Goal: Transaction & Acquisition: Purchase product/service

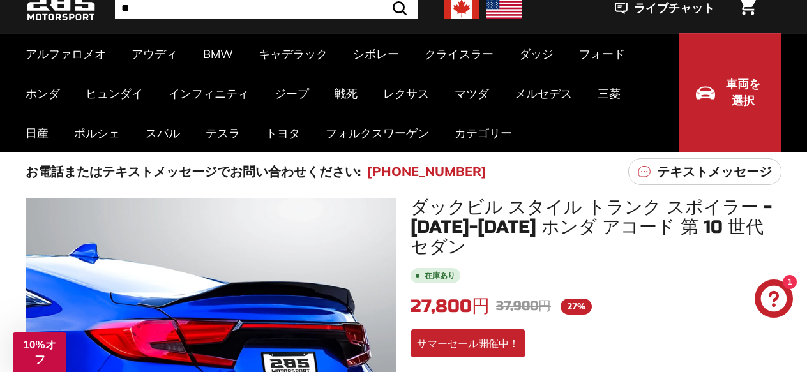
drag, startPoint x: 759, startPoint y: 1, endPoint x: 564, endPoint y: 329, distance: 381.0
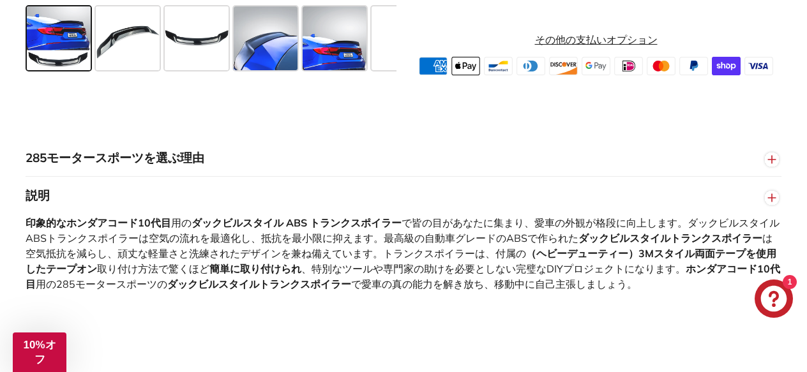
scroll to position [511, 0]
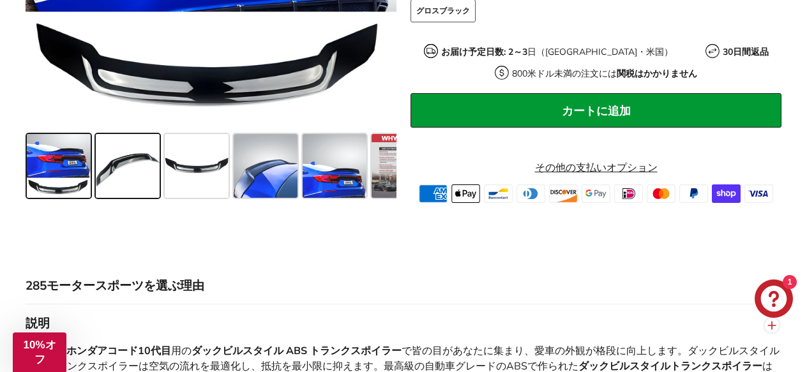
drag, startPoint x: 128, startPoint y: 152, endPoint x: 134, endPoint y: 153, distance: 6.4
click at [126, 152] on span at bounding box center [128, 166] width 64 height 64
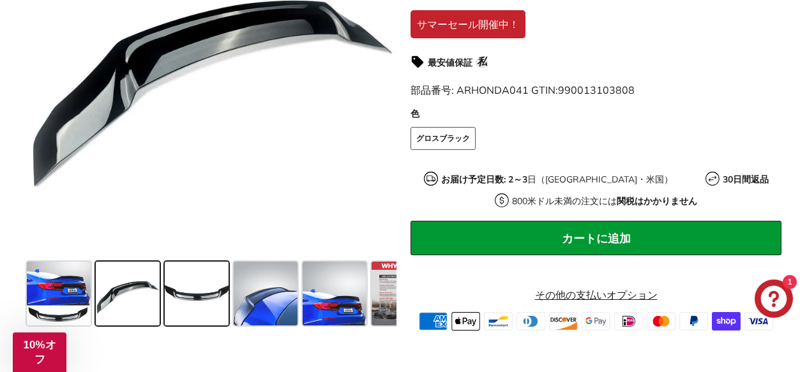
scroll to position [319, 0]
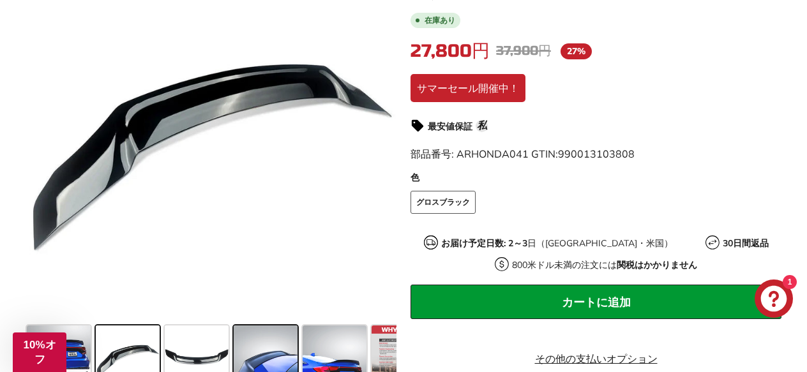
click at [263, 339] on span at bounding box center [266, 358] width 64 height 64
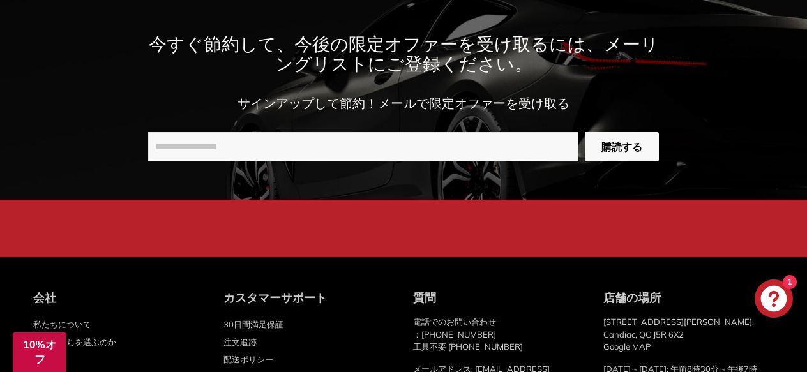
scroll to position [3064, 0]
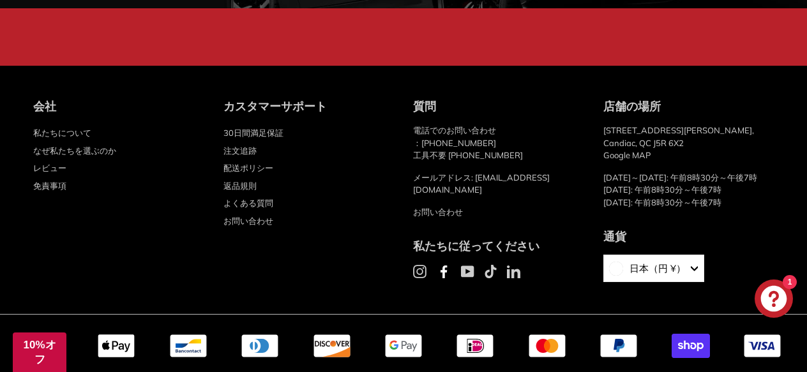
click at [245, 163] on font "配送ポリシー" at bounding box center [248, 168] width 50 height 10
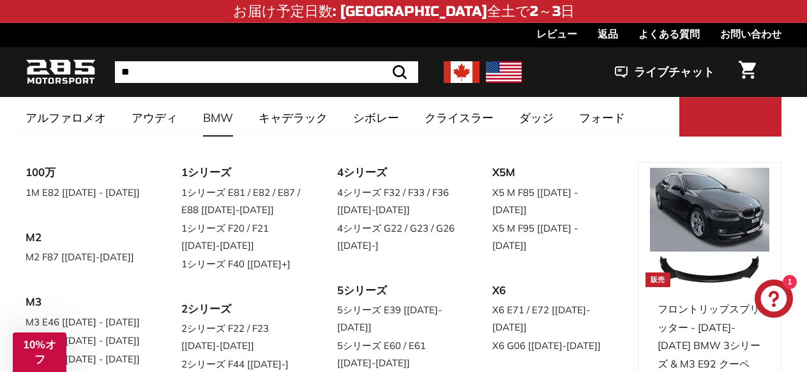
scroll to position [192, 0]
